Goal: Task Accomplishment & Management: Manage account settings

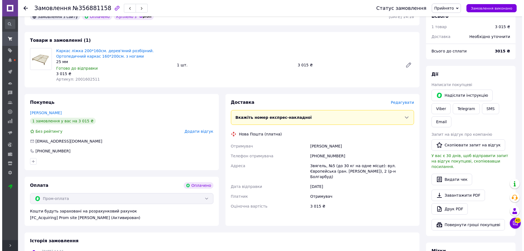
scroll to position [27, 0]
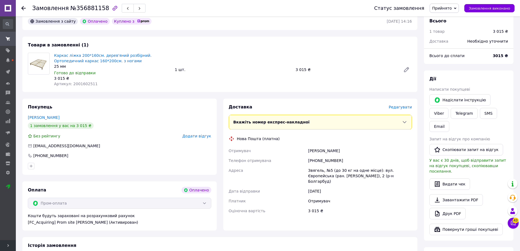
click at [400, 108] on span "Редагувати" at bounding box center [400, 107] width 23 height 4
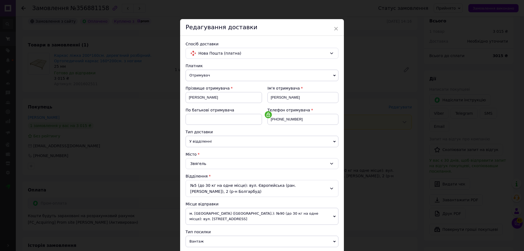
click at [330, 187] on icon at bounding box center [331, 188] width 4 height 4
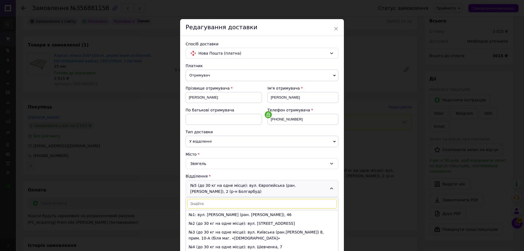
scroll to position [32, 0]
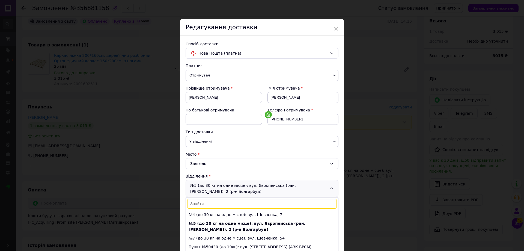
click at [212, 202] on input at bounding box center [262, 204] width 150 height 10
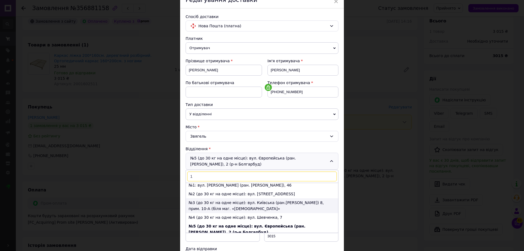
scroll to position [0, 0]
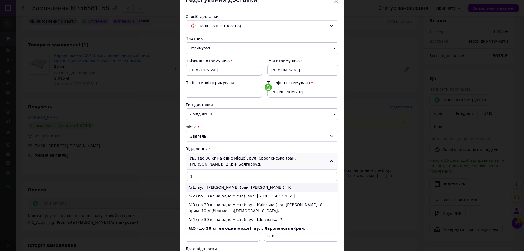
type input "1"
click at [218, 188] on li "№1: вул. [PERSON_NAME] (ран. [PERSON_NAME]), 46" at bounding box center [262, 187] width 152 height 9
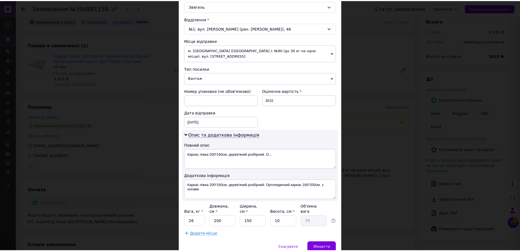
scroll to position [173, 0]
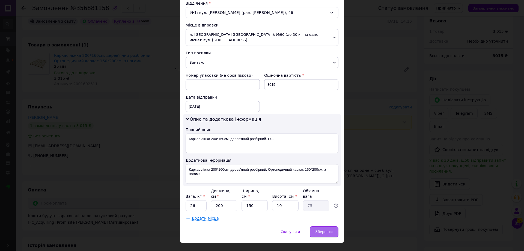
click at [321, 226] on div "Зберегти" at bounding box center [324, 231] width 29 height 11
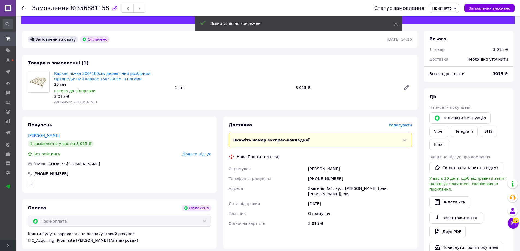
scroll to position [0, 0]
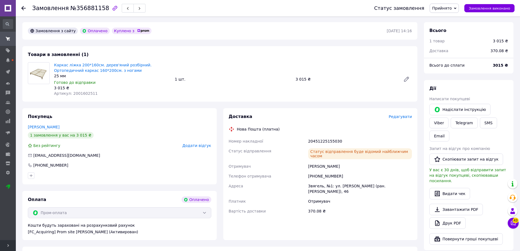
scroll to position [27, 0]
